Goal: Information Seeking & Learning: Learn about a topic

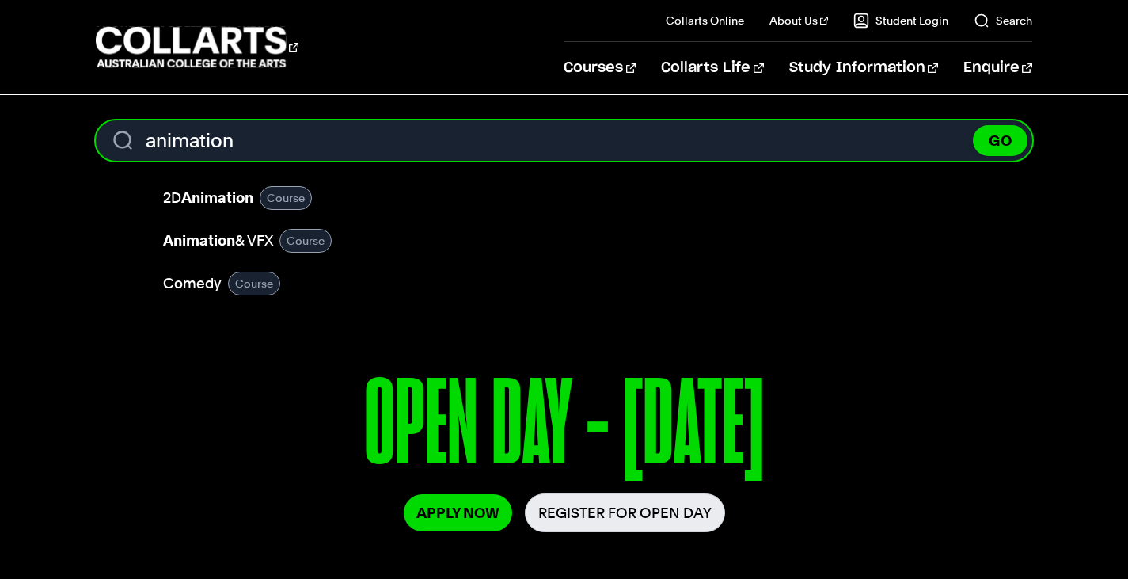
type input "animation"
click at [973, 125] on button "GO" at bounding box center [1000, 140] width 55 height 31
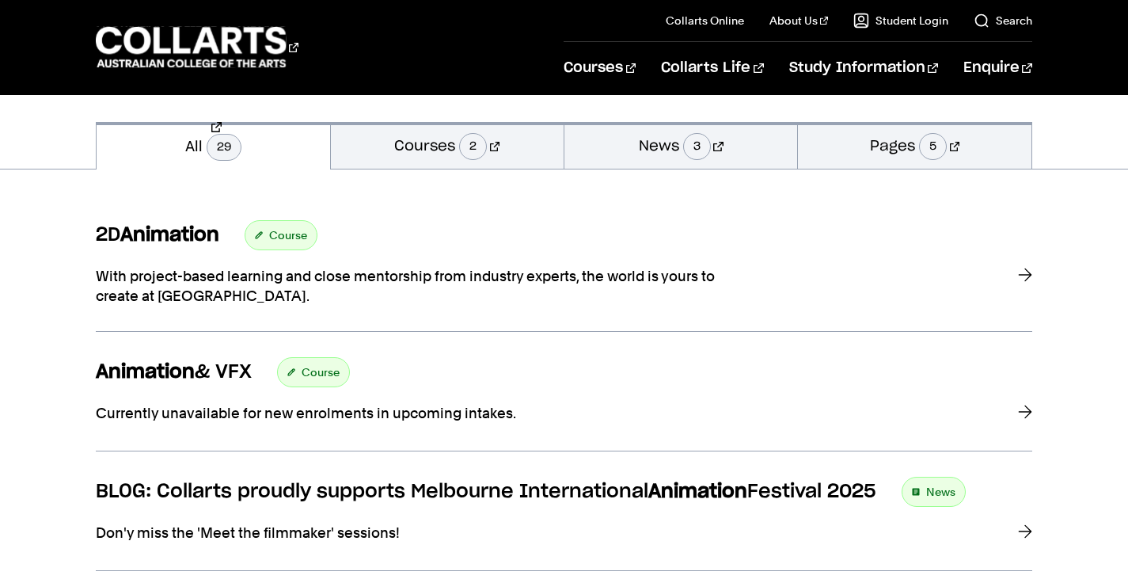
scroll to position [214, 0]
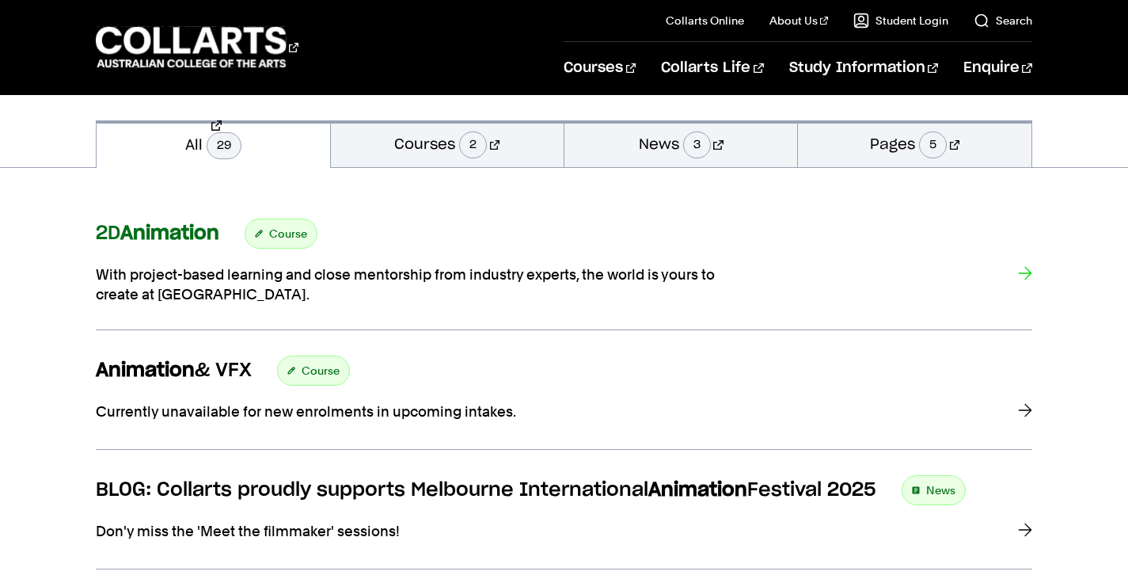
click at [279, 235] on span "Course" at bounding box center [288, 233] width 38 height 22
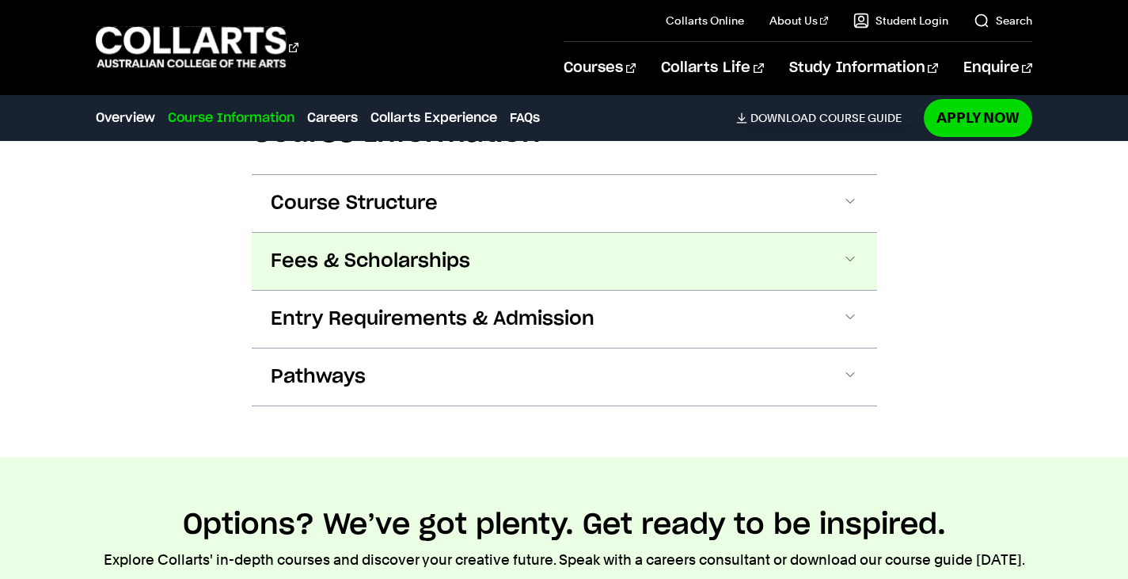
click at [348, 276] on button "Fees & Scholarships" at bounding box center [564, 261] width 625 height 57
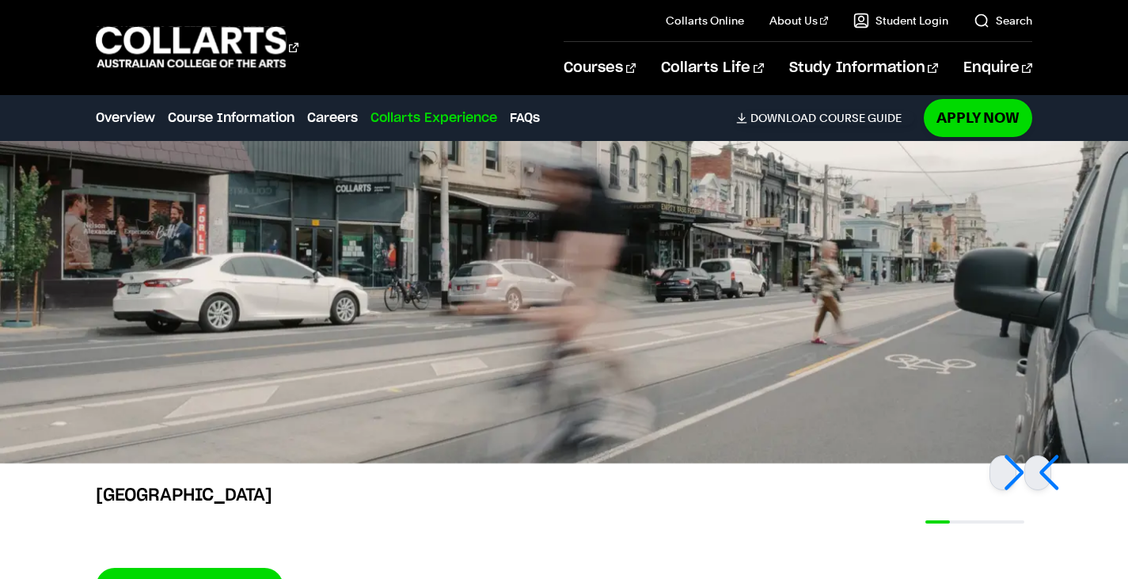
scroll to position [3549, 0]
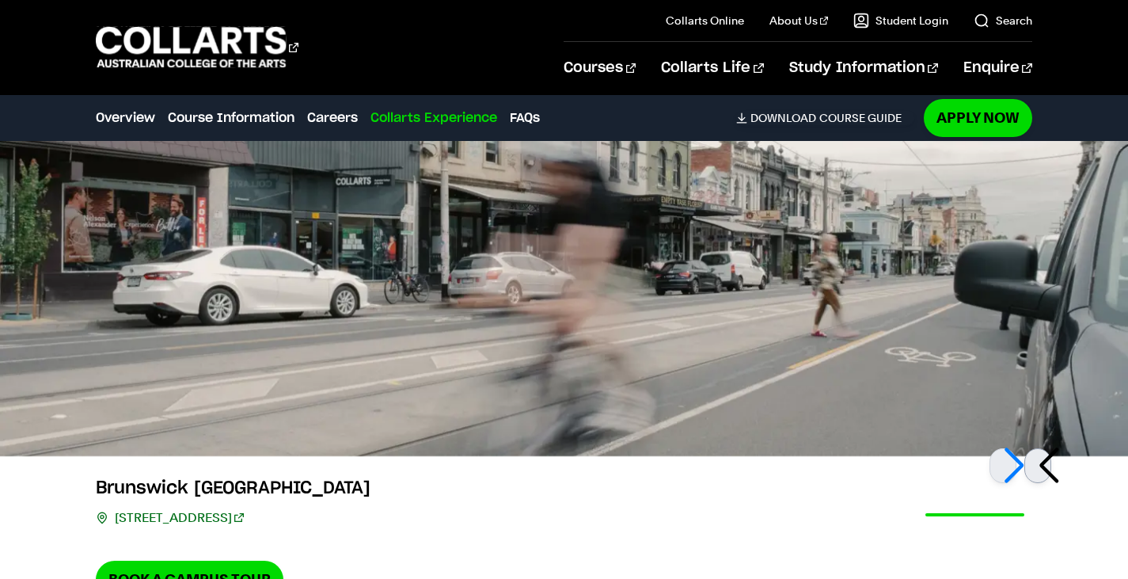
click at [1038, 465] on div at bounding box center [1037, 465] width 27 height 35
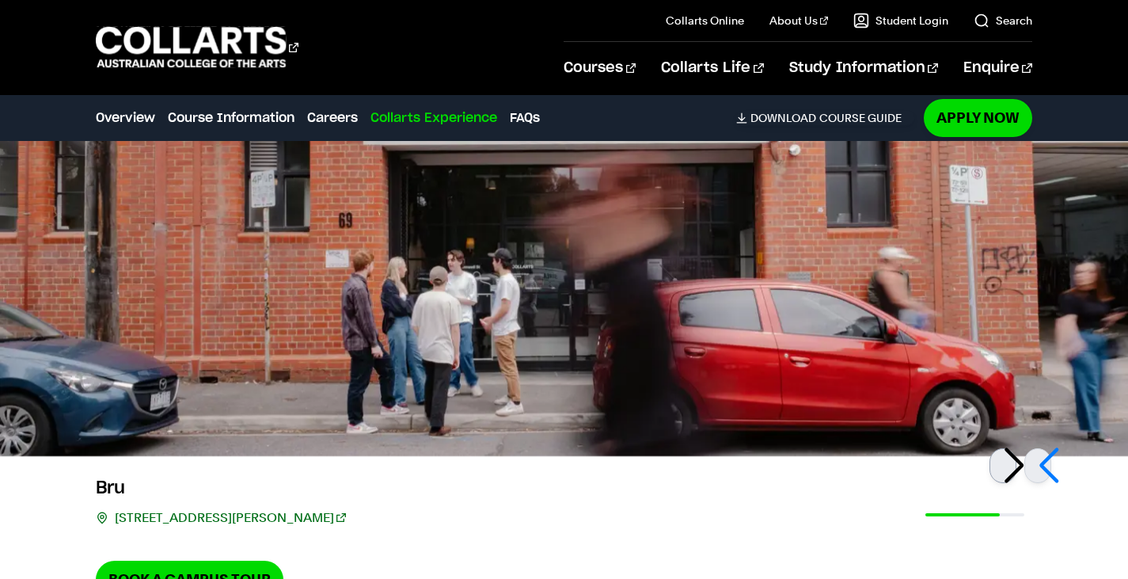
click at [1010, 471] on div at bounding box center [1002, 465] width 27 height 35
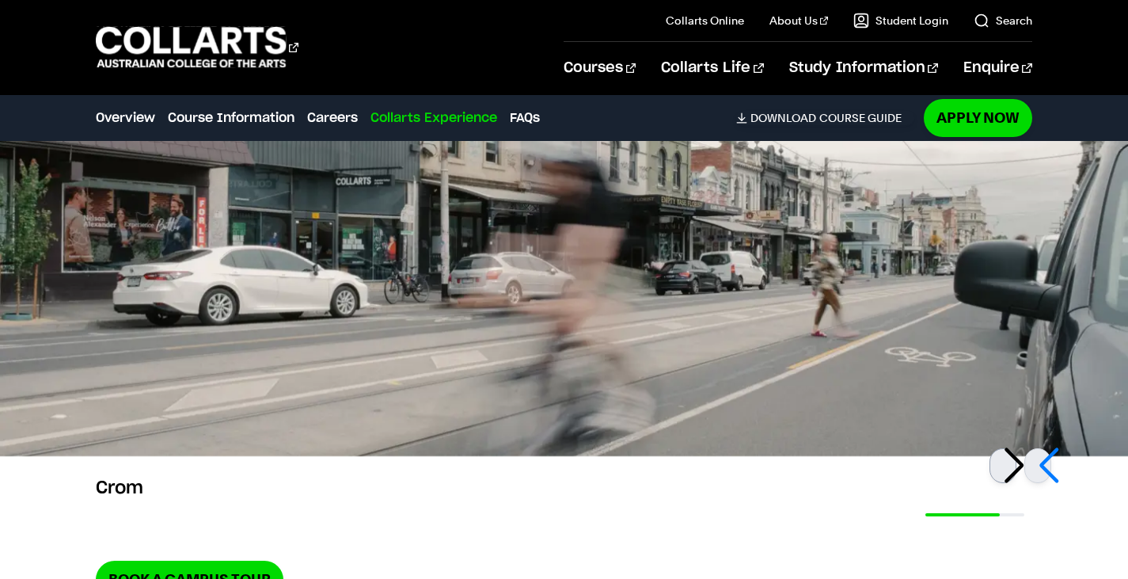
click at [1010, 471] on div at bounding box center [1002, 465] width 27 height 35
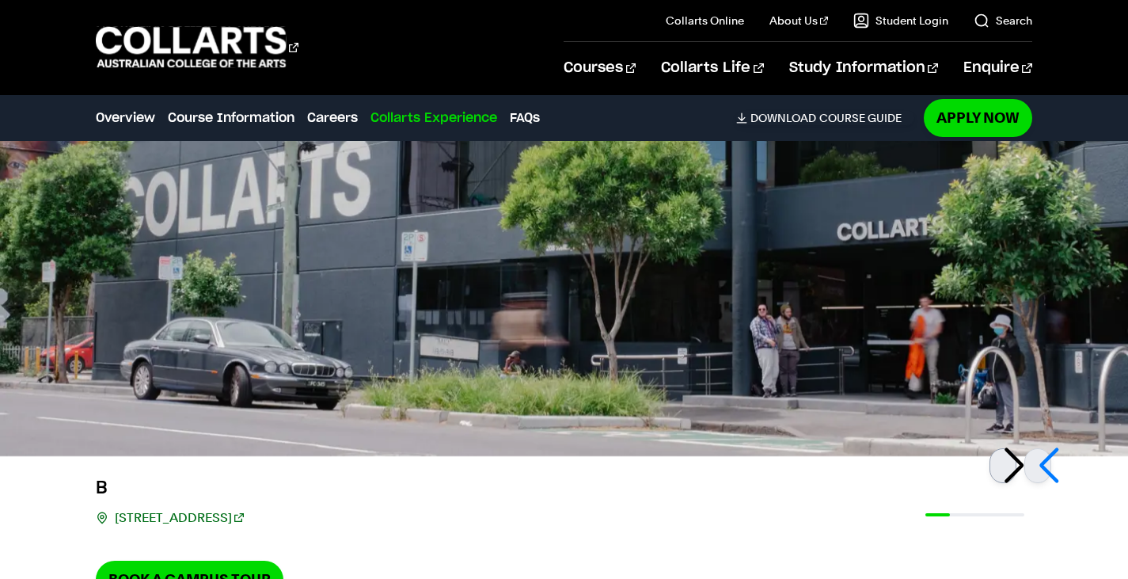
click at [1010, 471] on div at bounding box center [1002, 465] width 27 height 35
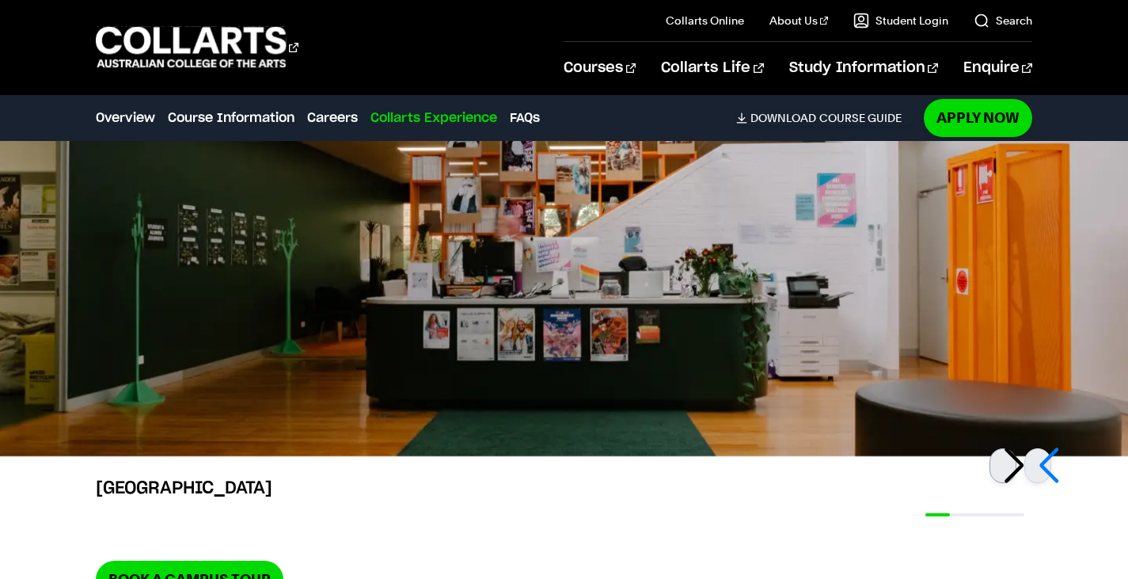
click at [1010, 471] on div at bounding box center [1002, 465] width 27 height 35
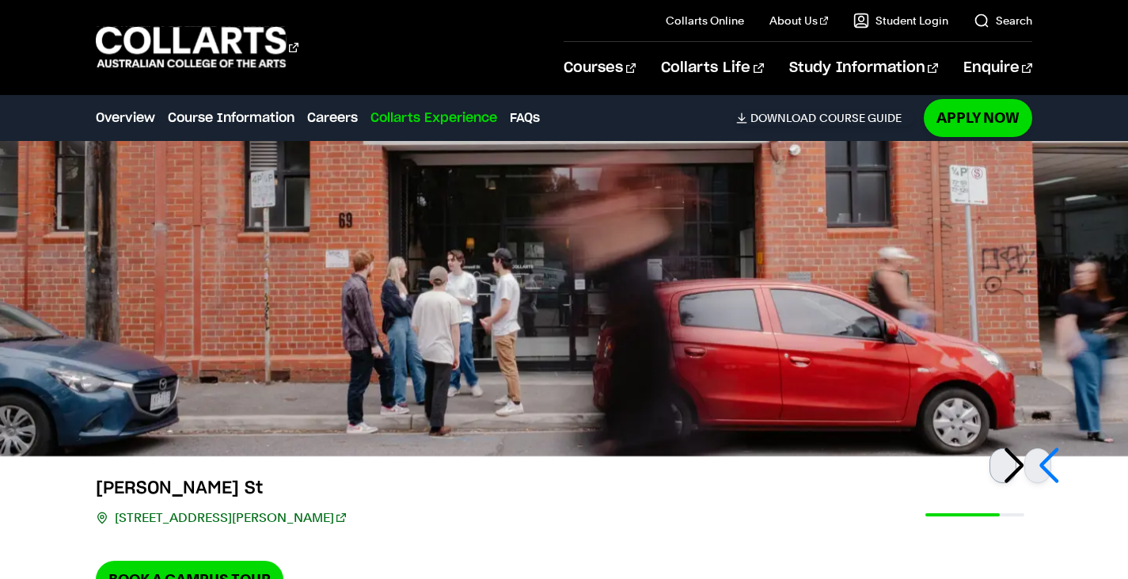
click at [1010, 471] on div at bounding box center [1002, 465] width 27 height 35
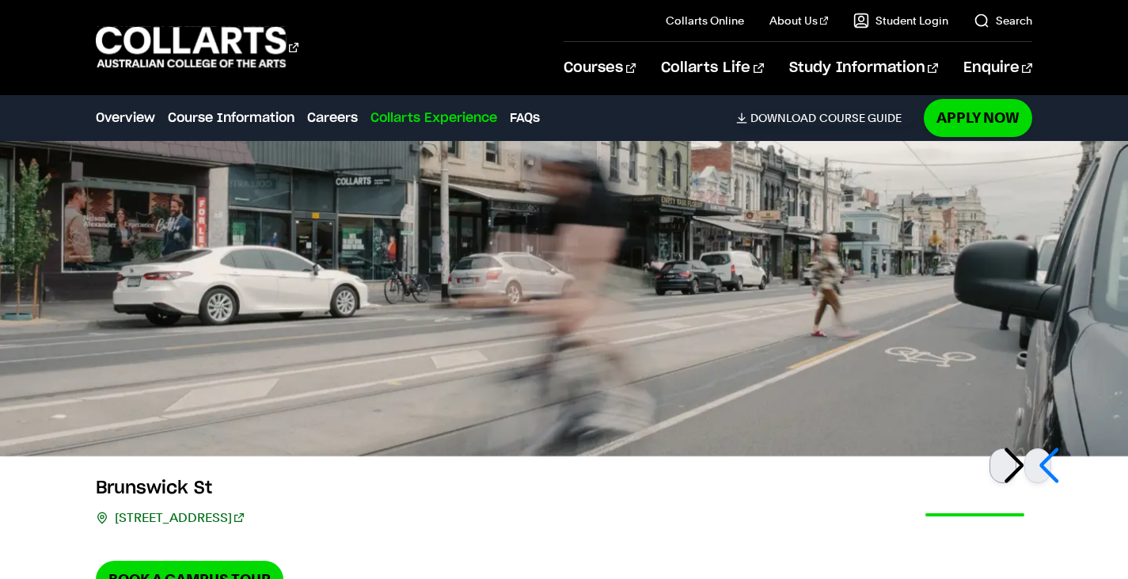
click at [1010, 471] on div at bounding box center [1002, 465] width 27 height 35
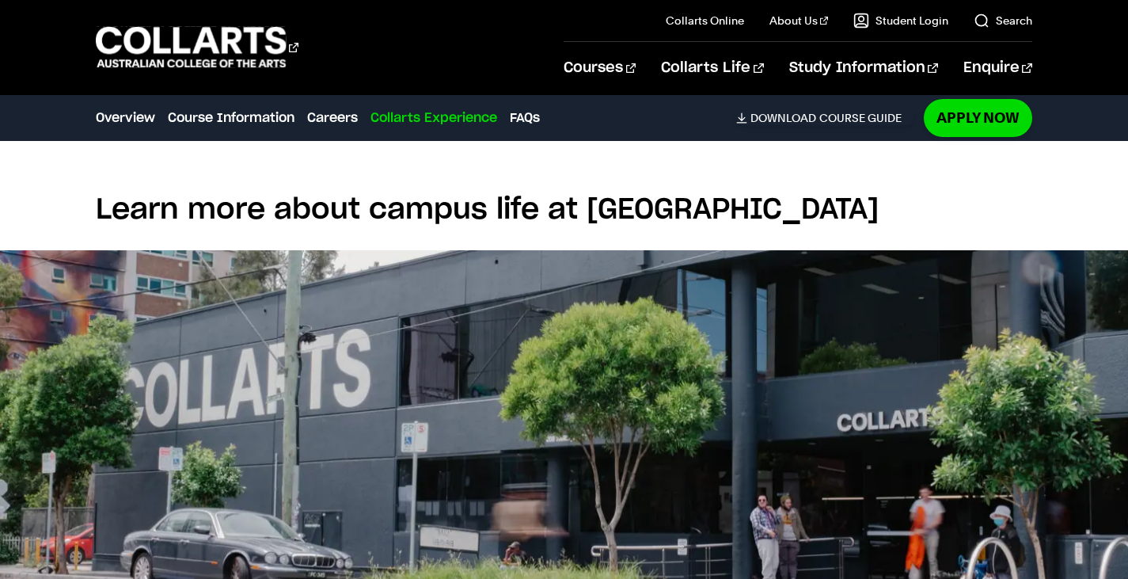
scroll to position [3358, 0]
